Goal: Information Seeking & Learning: Find specific fact

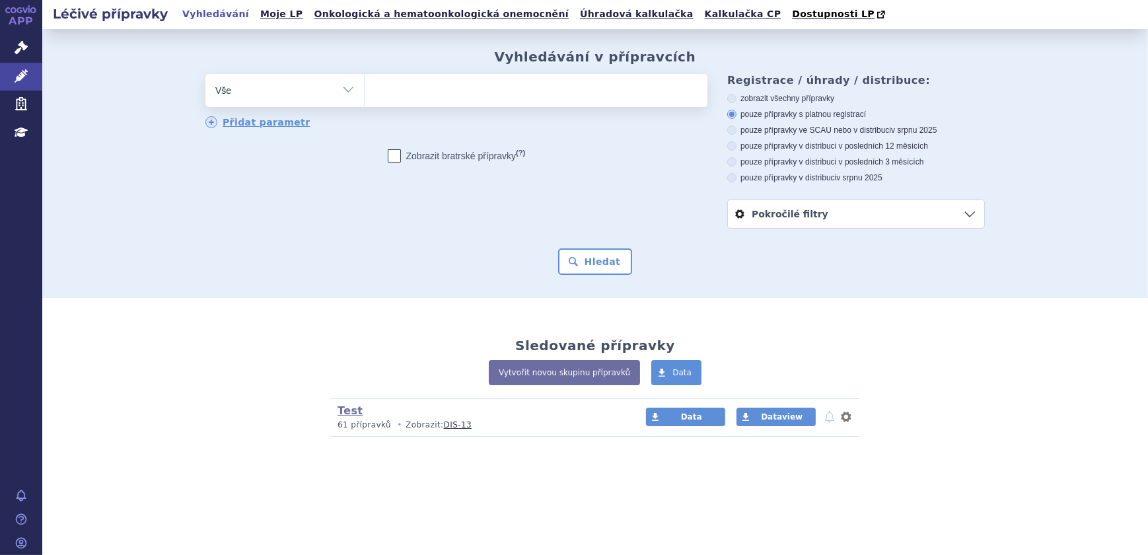
click at [469, 90] on ul at bounding box center [536, 88] width 343 height 28
click at [365, 90] on select at bounding box center [364, 89] width 1 height 33
paste input "DELIANDA"
type input "DELIANDA"
select select "DELIANDA"
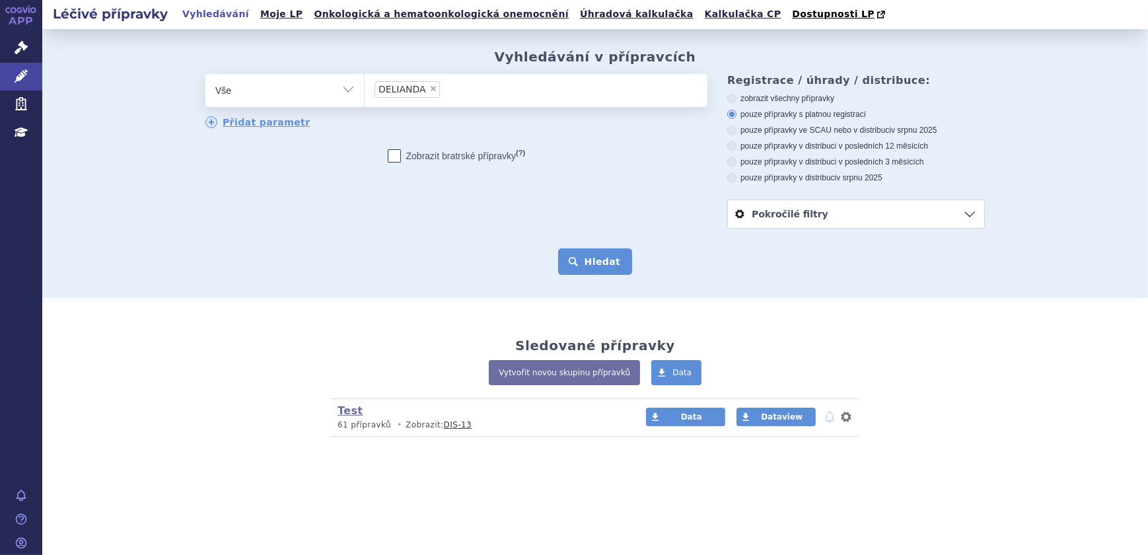
click at [593, 263] on button "Hledat" at bounding box center [595, 261] width 75 height 26
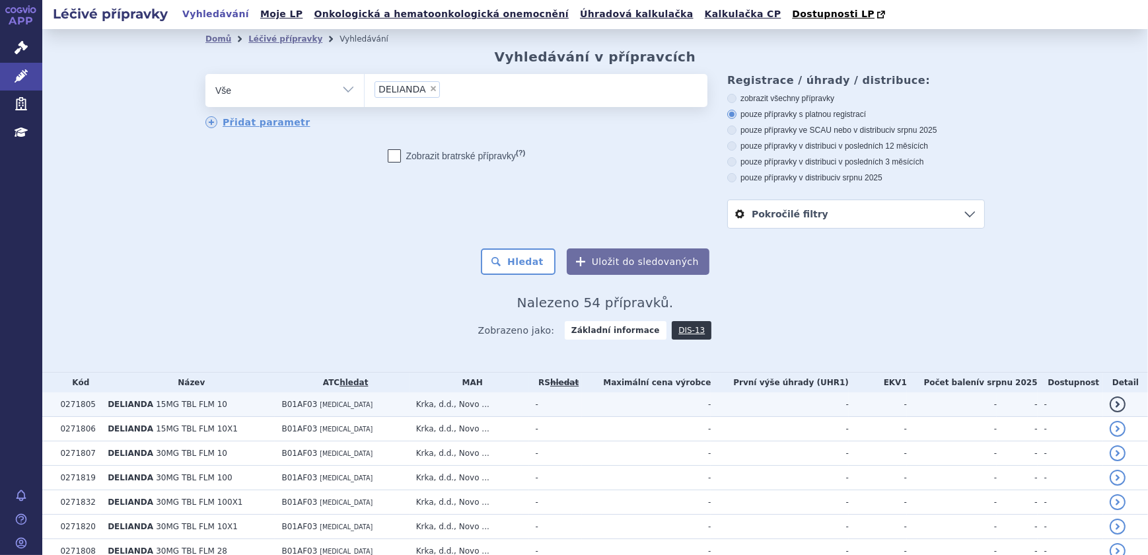
click at [439, 402] on td "Krka, d.d., Novo ..." at bounding box center [470, 404] width 120 height 24
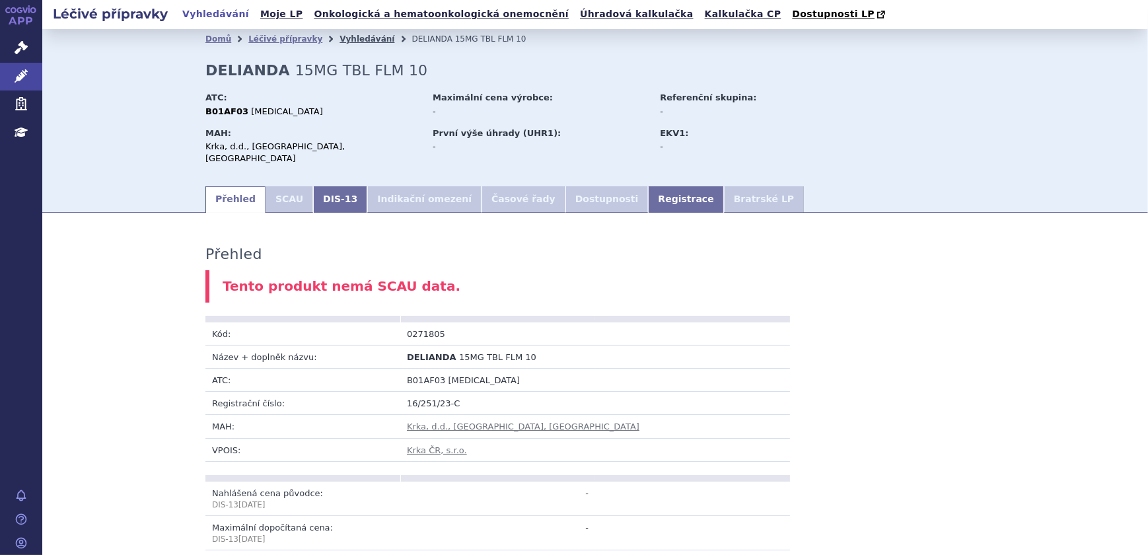
click at [340, 39] on link "Vyhledávání" at bounding box center [367, 38] width 55 height 9
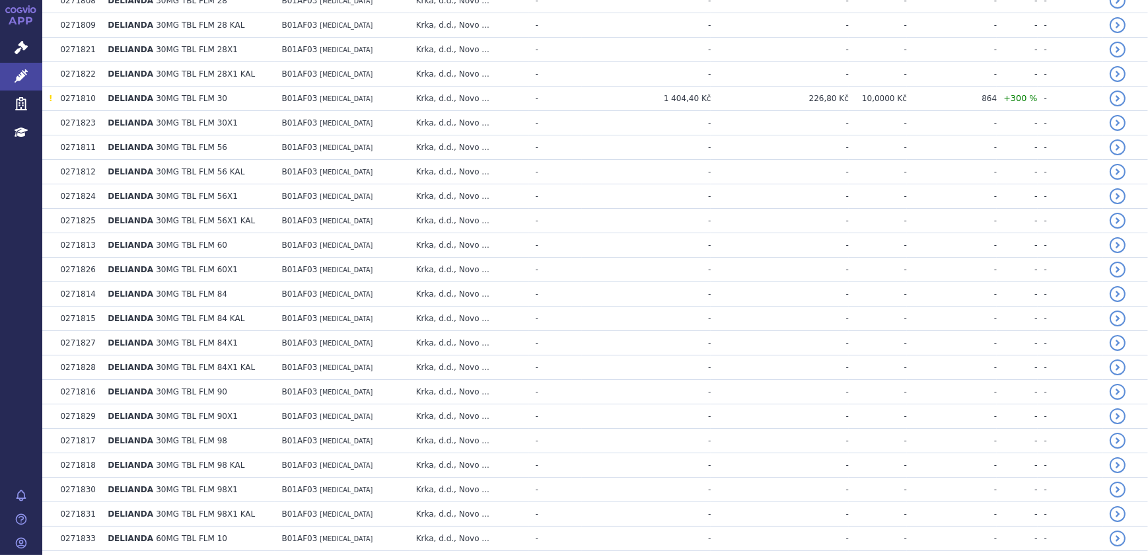
scroll to position [601, 0]
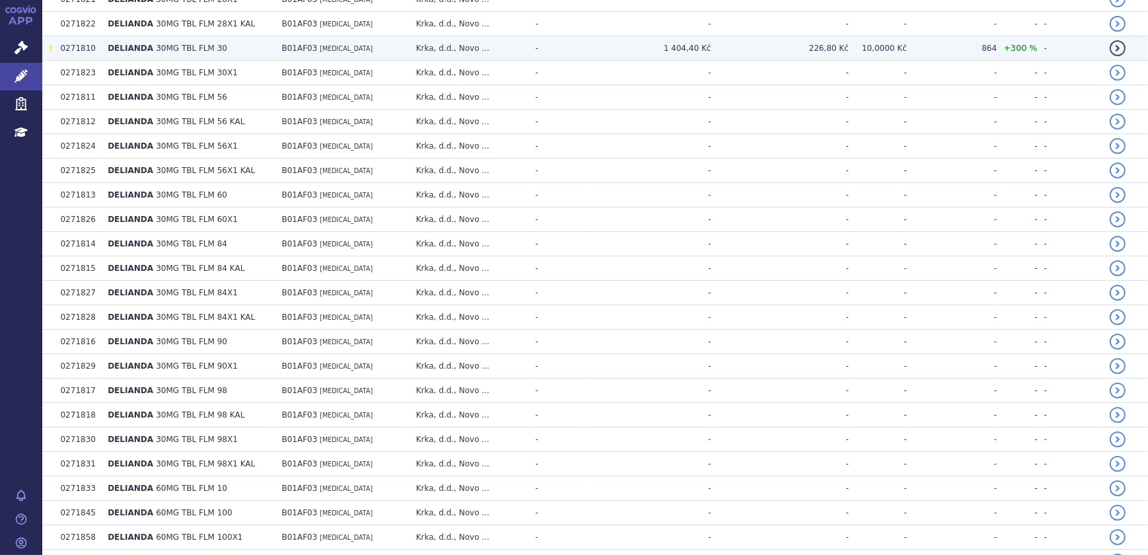
click at [409, 42] on td "B01AF03 EDOXABAN" at bounding box center [342, 48] width 134 height 24
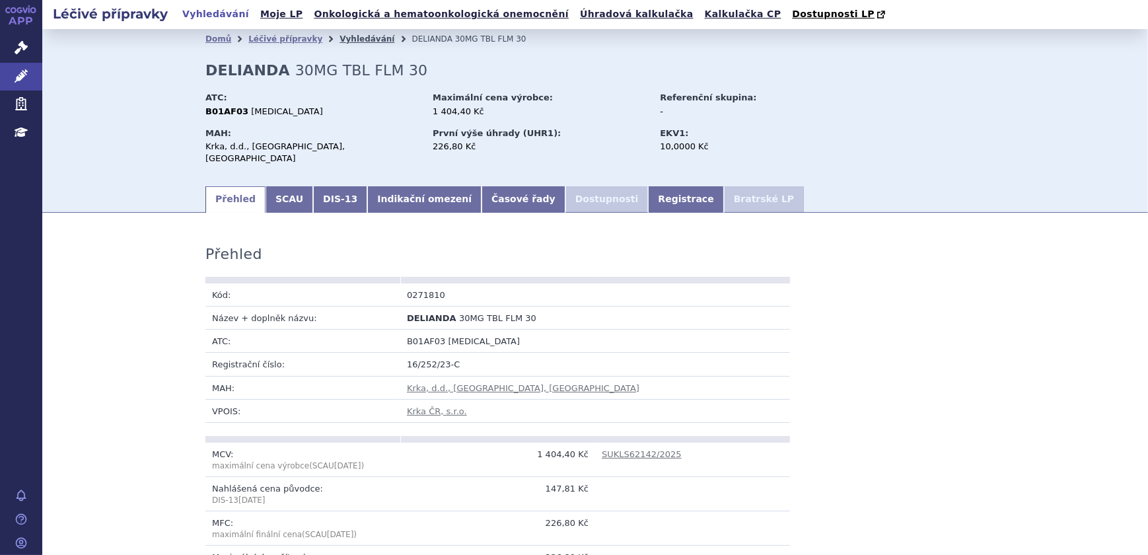
click at [340, 38] on link "Vyhledávání" at bounding box center [367, 38] width 55 height 9
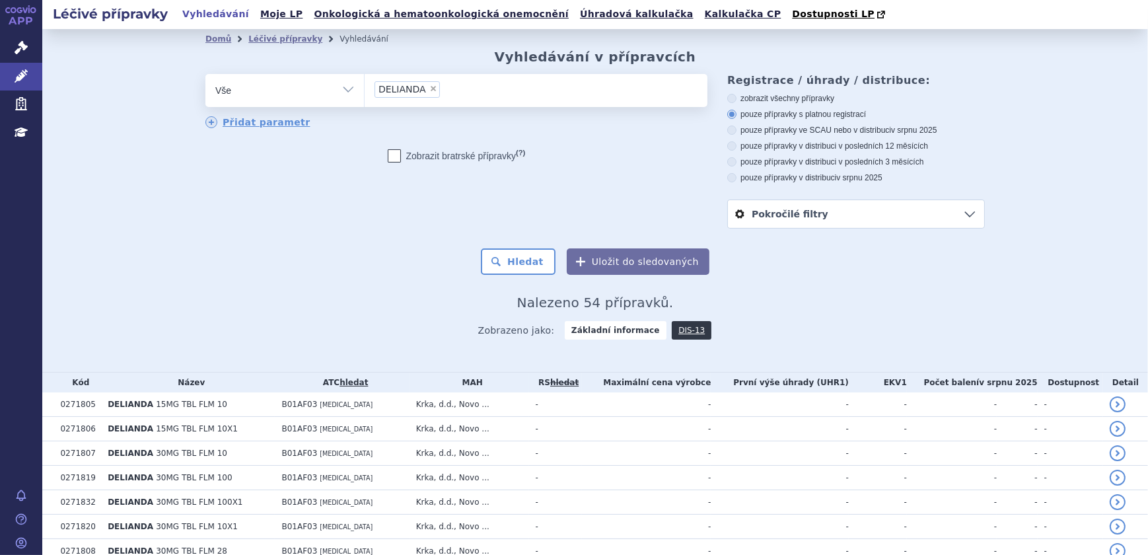
click at [429, 88] on span "×" at bounding box center [433, 89] width 8 height 8
click at [365, 88] on select "DELIANDA" at bounding box center [364, 89] width 1 height 33
select select
click at [402, 93] on ul at bounding box center [536, 88] width 343 height 28
click at [365, 93] on select "DELIANDA" at bounding box center [364, 89] width 1 height 33
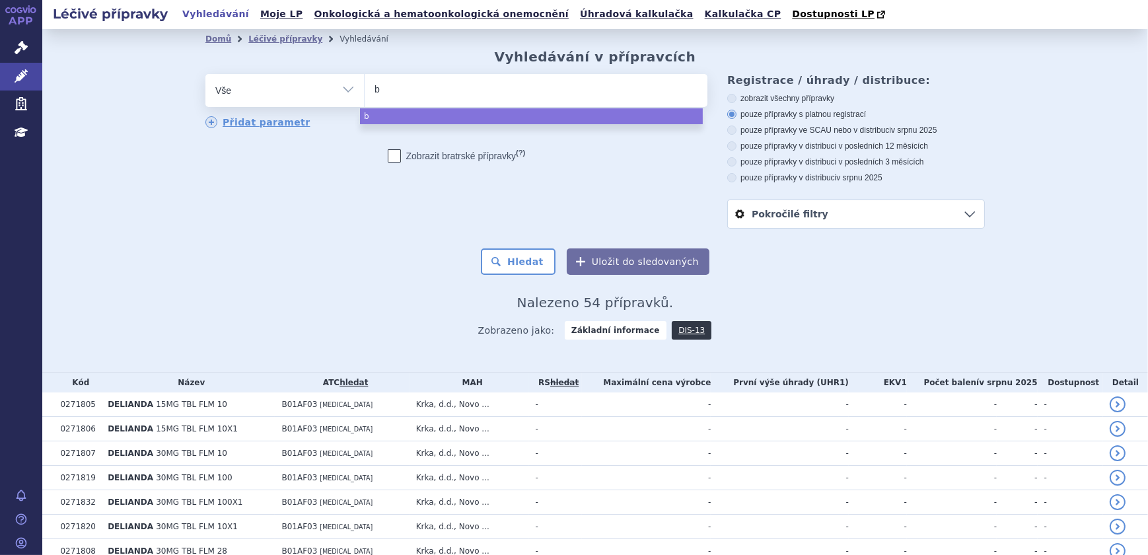
type input "bi"
type input "bixe"
type input "bixeb"
type input "bixebra"
select select "bixebra"
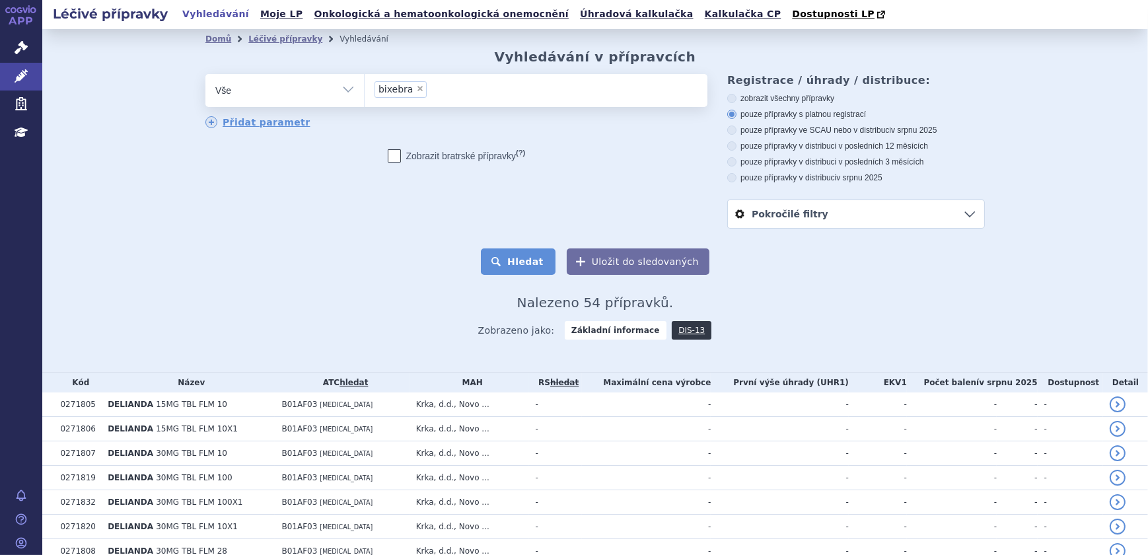
click at [492, 262] on button "Hledat" at bounding box center [518, 261] width 75 height 26
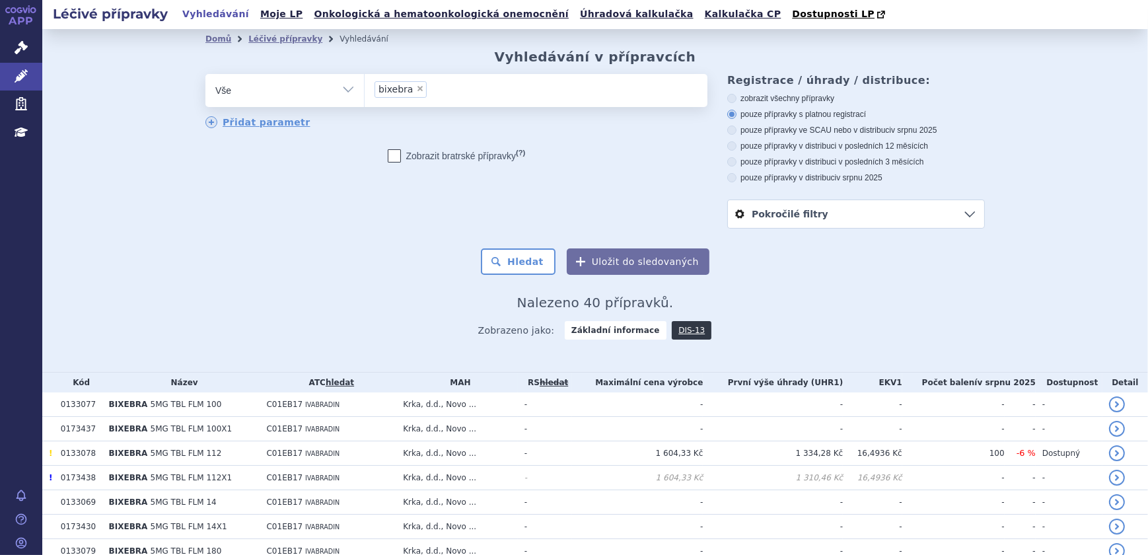
scroll to position [300, 0]
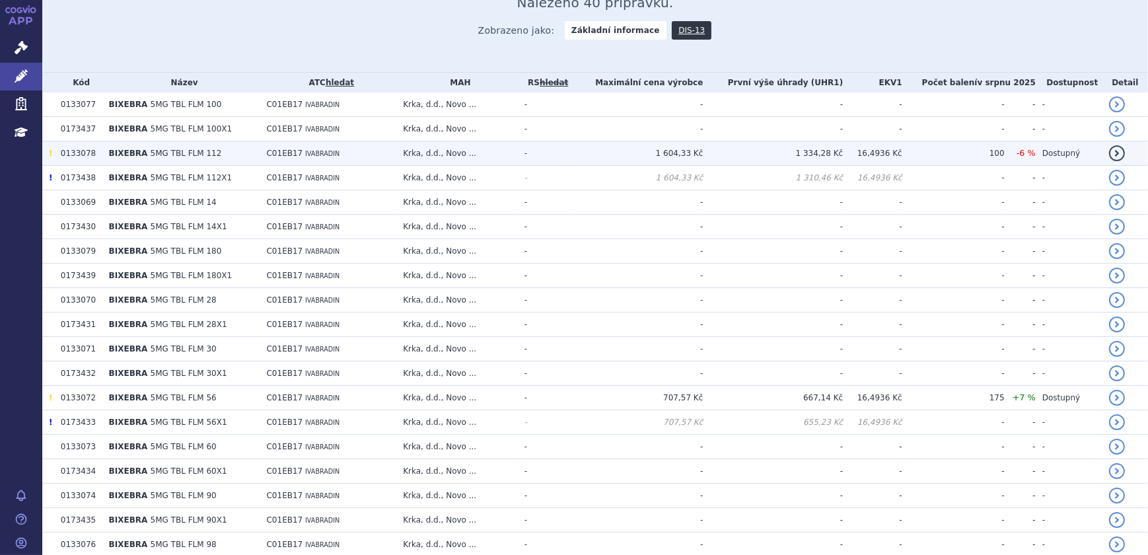
click at [275, 150] on span "C01EB17" at bounding box center [285, 153] width 36 height 9
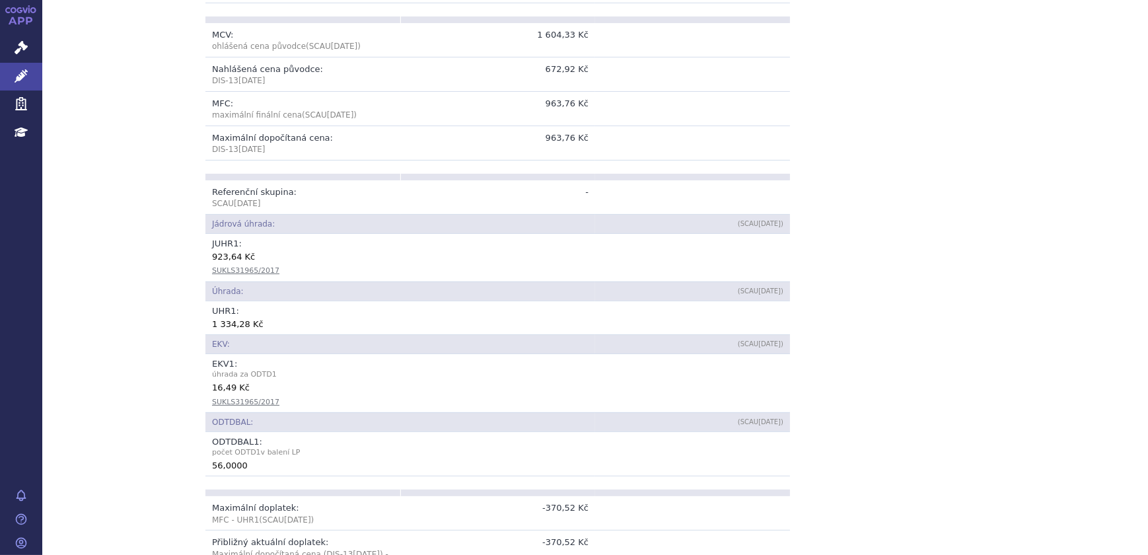
scroll to position [420, 0]
